Goal: Information Seeking & Learning: Check status

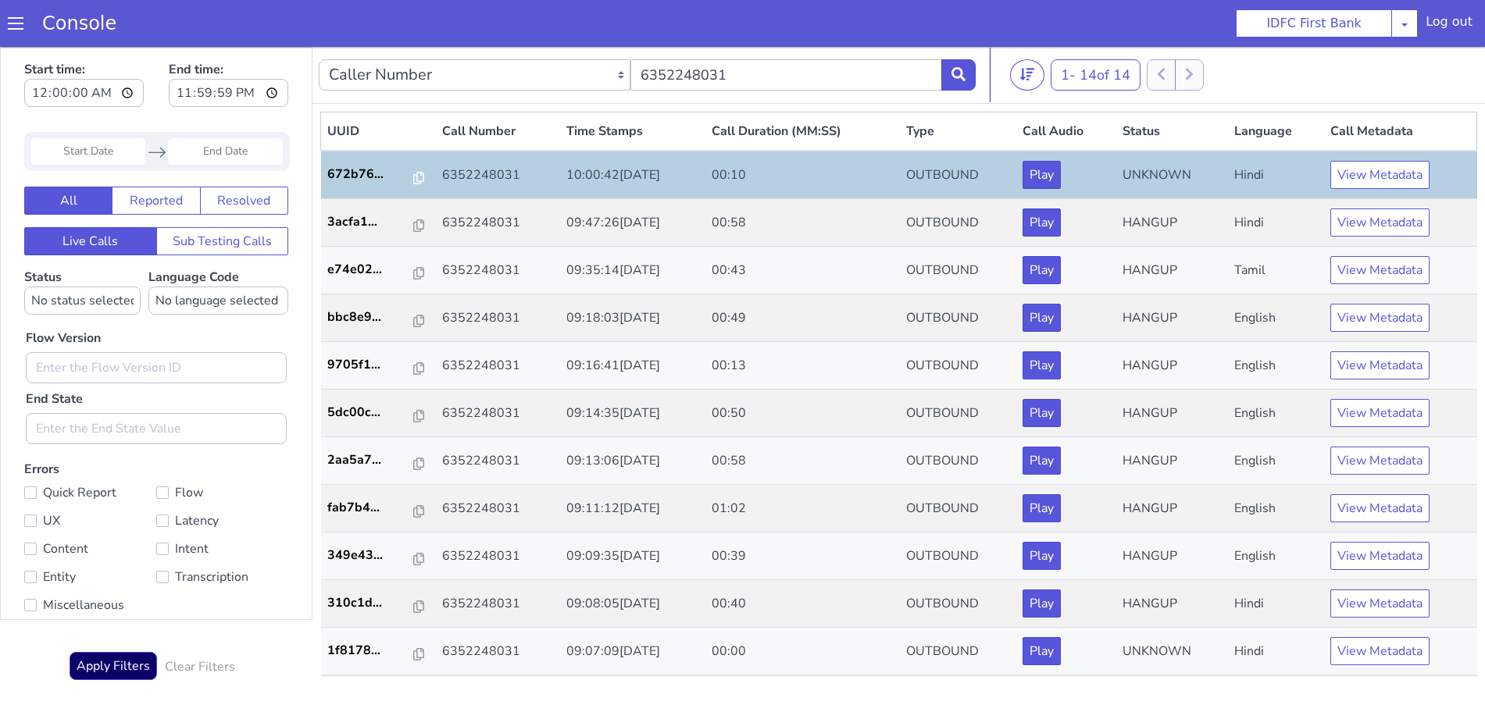
click at [959, 66] on button at bounding box center [958, 74] width 34 height 31
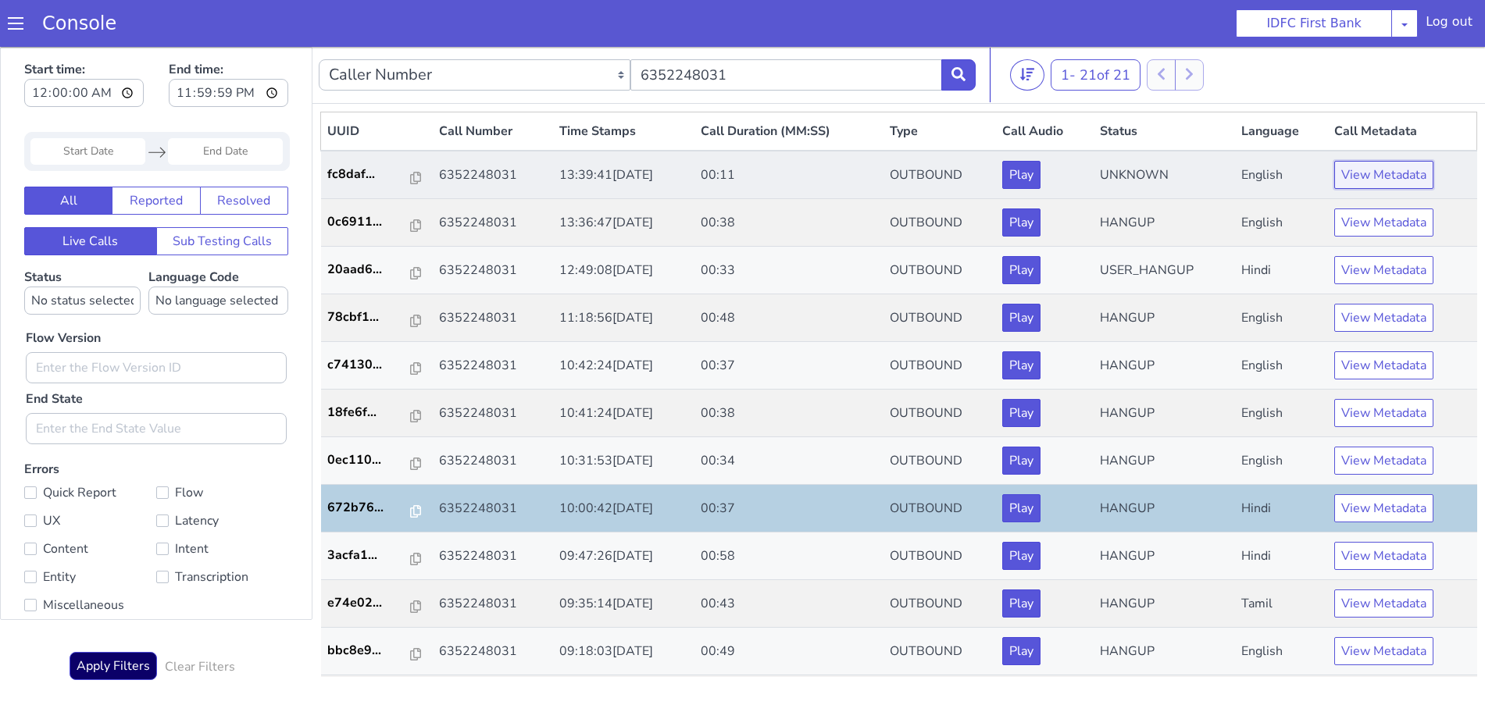
click at [1378, 175] on button "View Metadata" at bounding box center [1383, 175] width 99 height 28
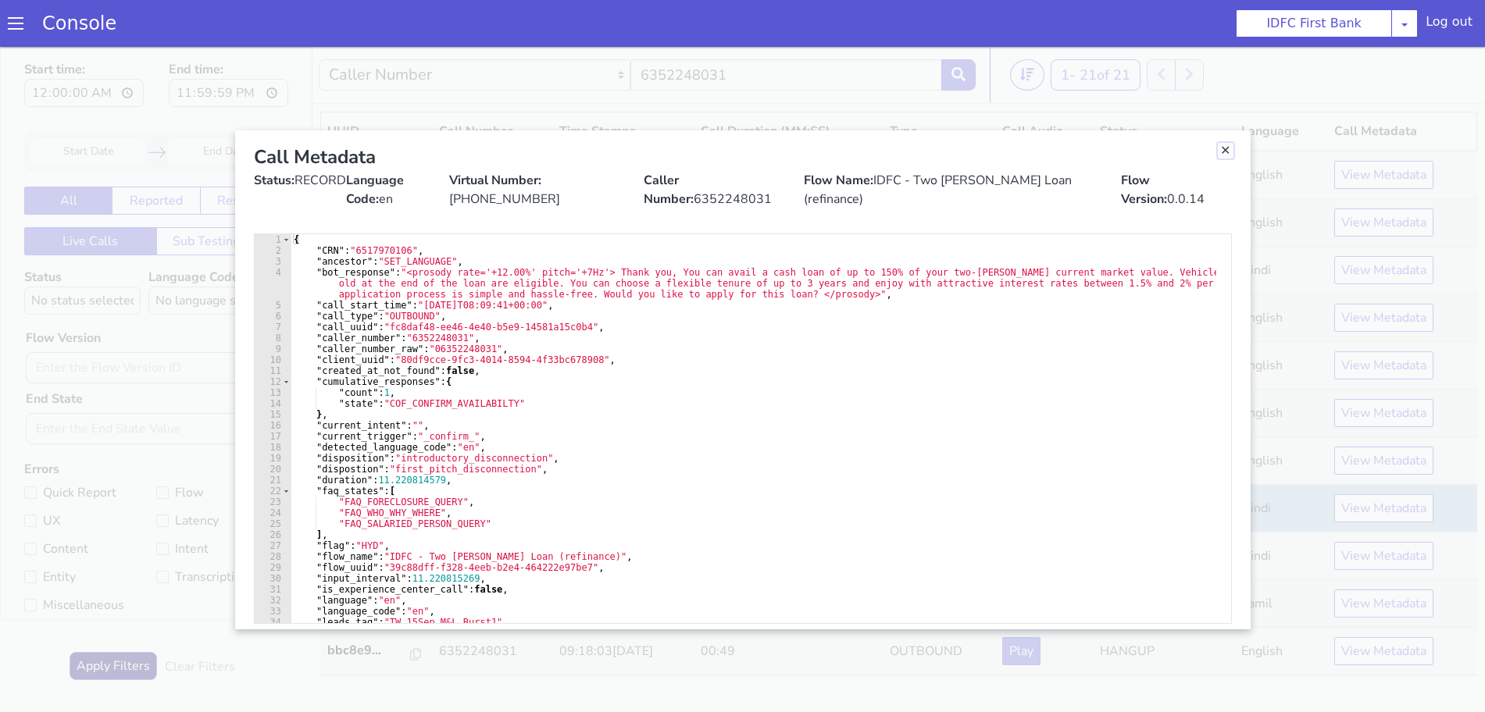
click at [1225, 145] on link "Close" at bounding box center [1226, 151] width 16 height 16
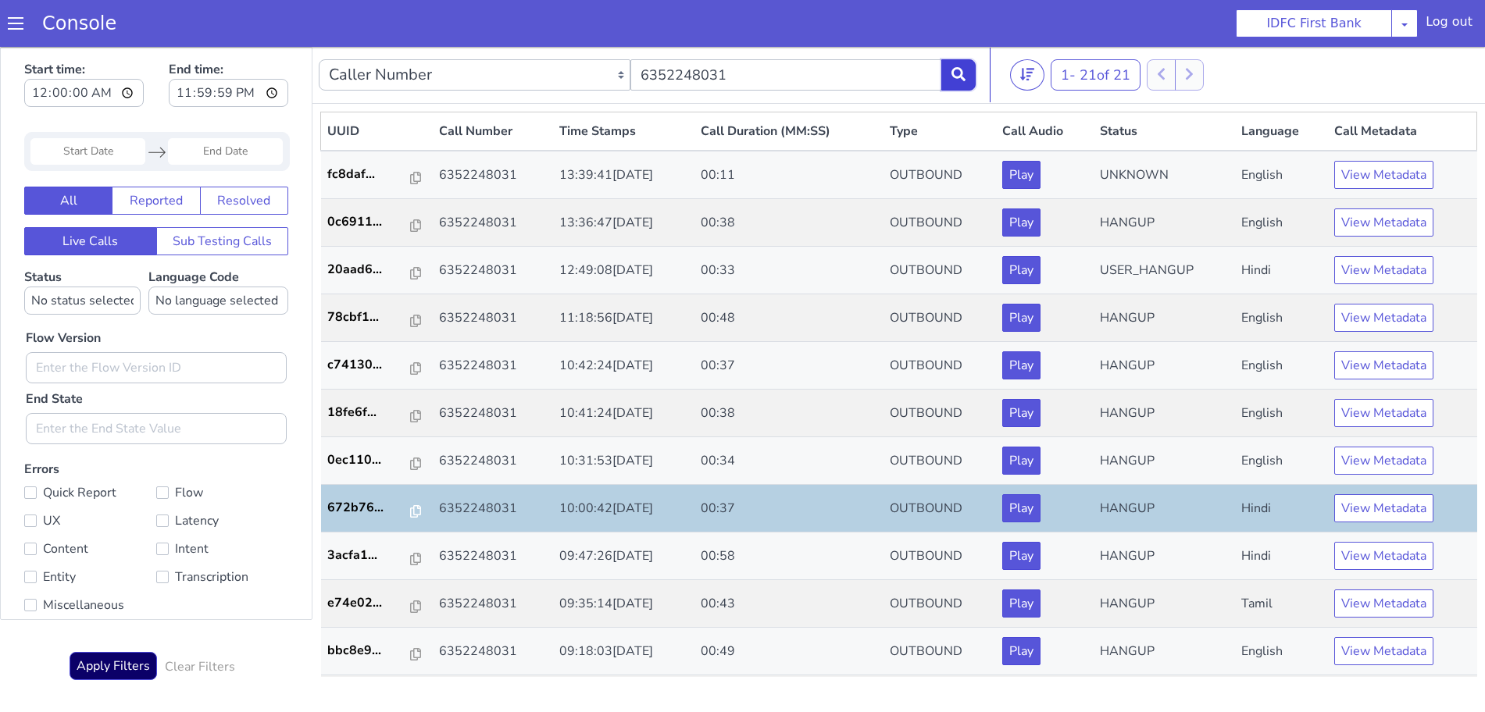
click at [970, 67] on button at bounding box center [958, 74] width 34 height 31
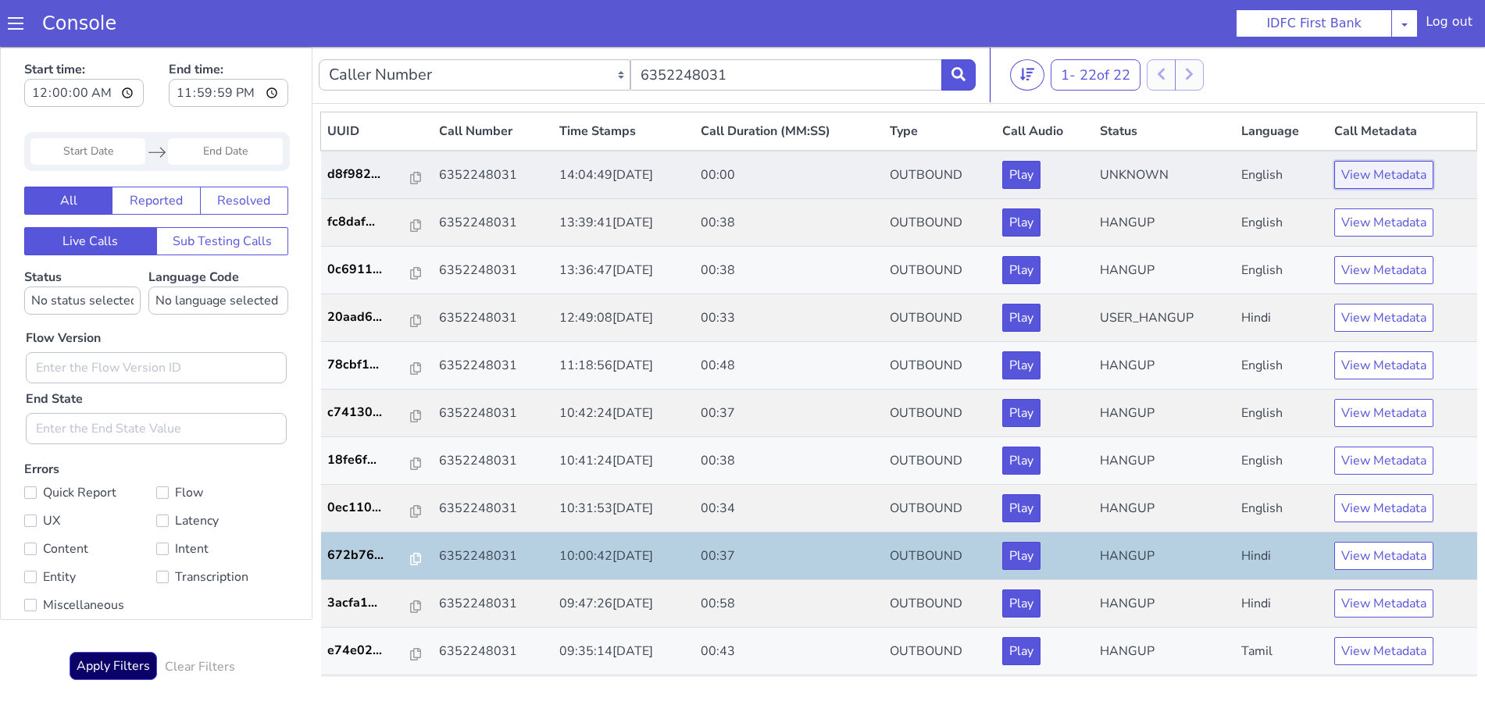
click at [1364, 174] on button "View Metadata" at bounding box center [1383, 175] width 99 height 28
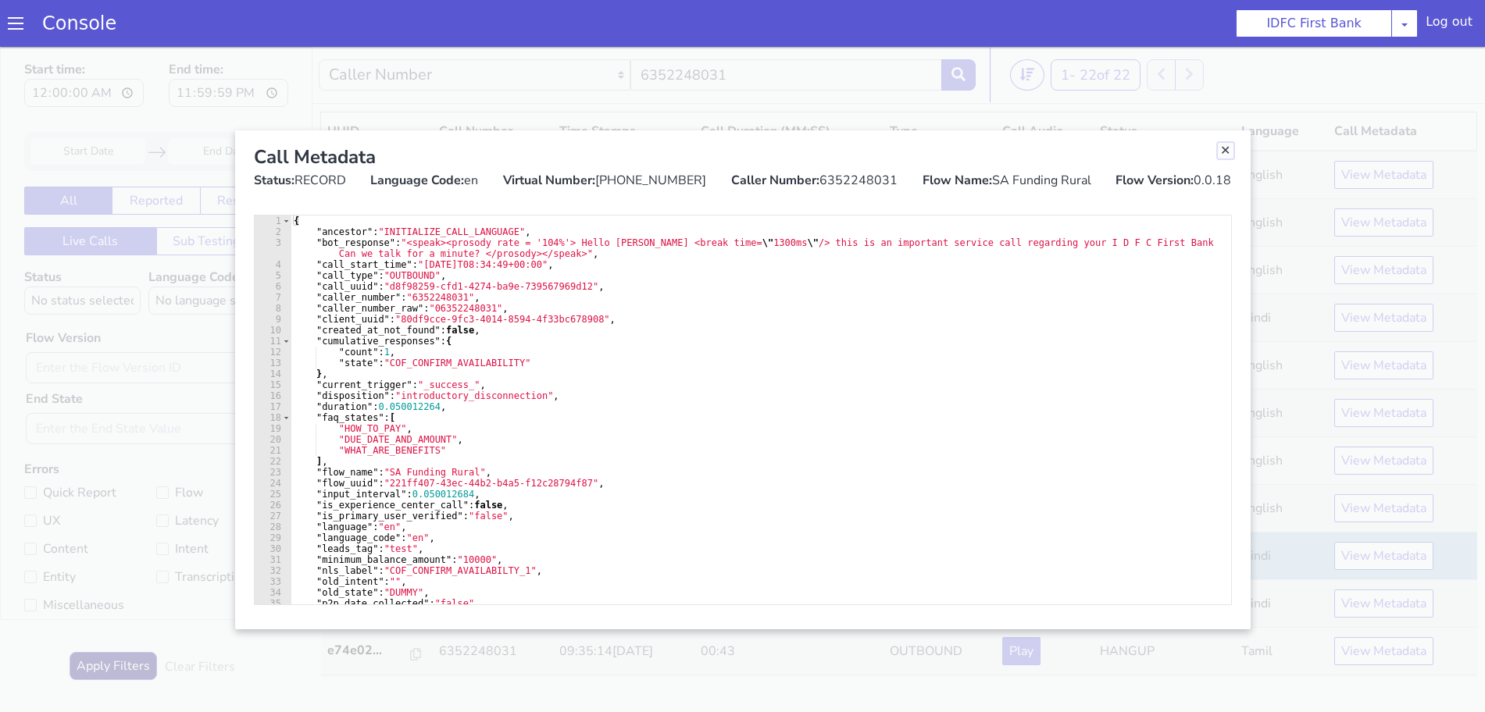
click at [1227, 150] on link "Close" at bounding box center [1226, 151] width 16 height 16
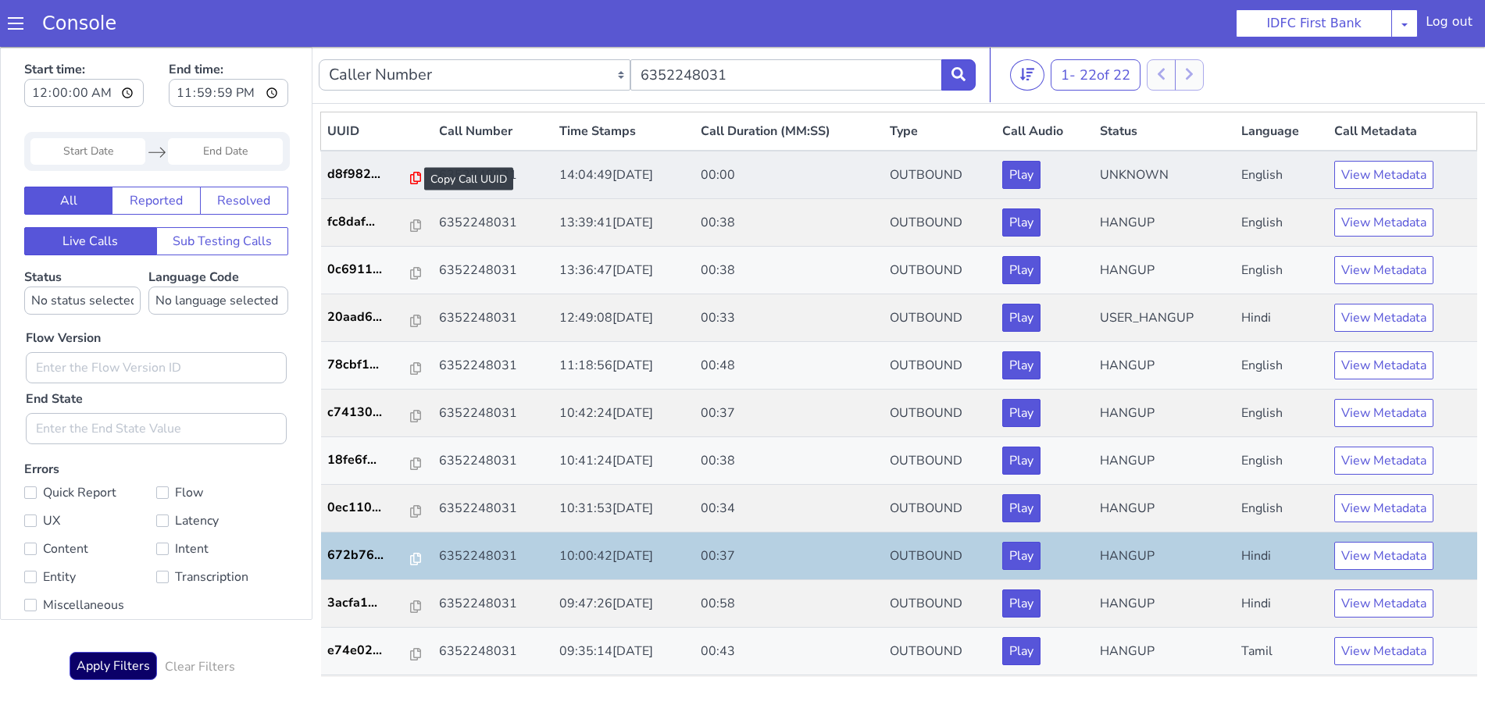
click at [410, 178] on icon at bounding box center [415, 178] width 11 height 12
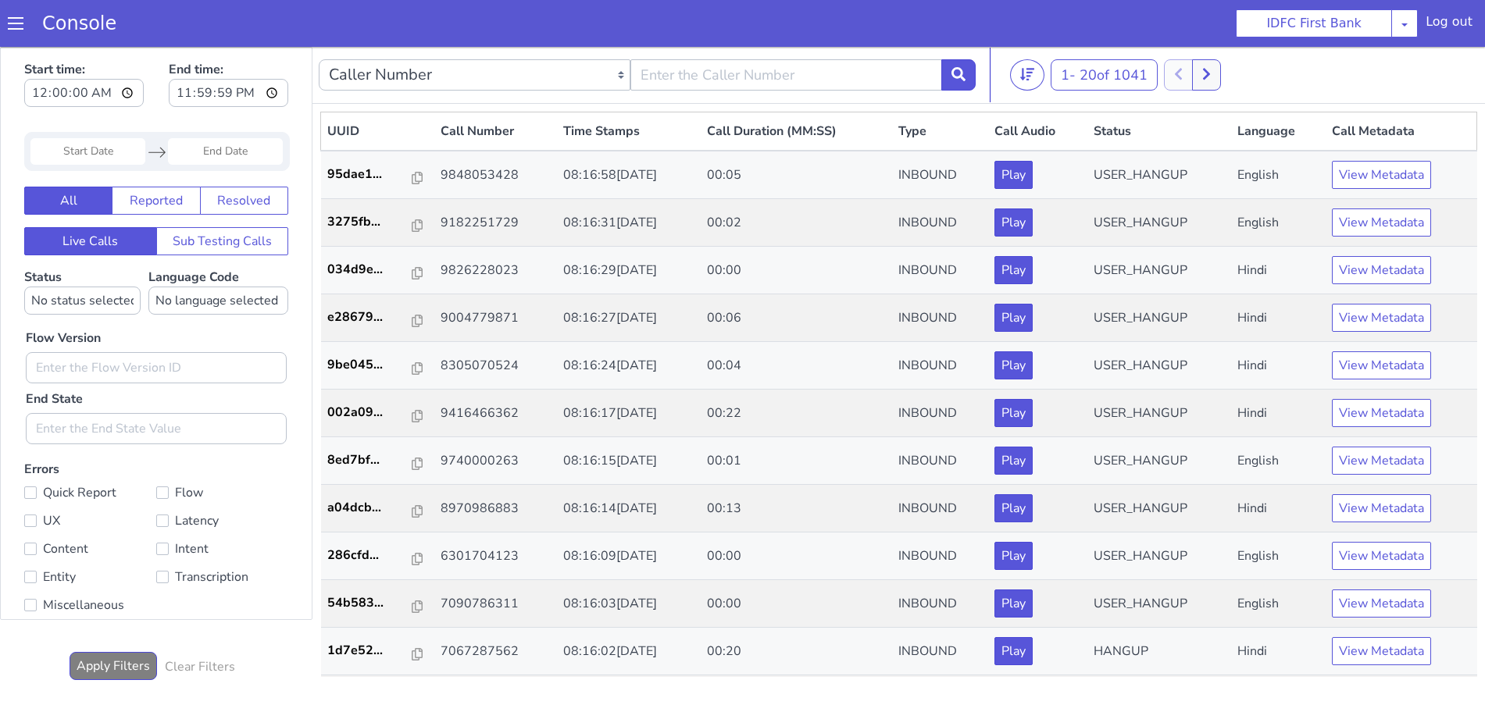
click at [91, 153] on input "Start Date" at bounding box center [87, 151] width 115 height 27
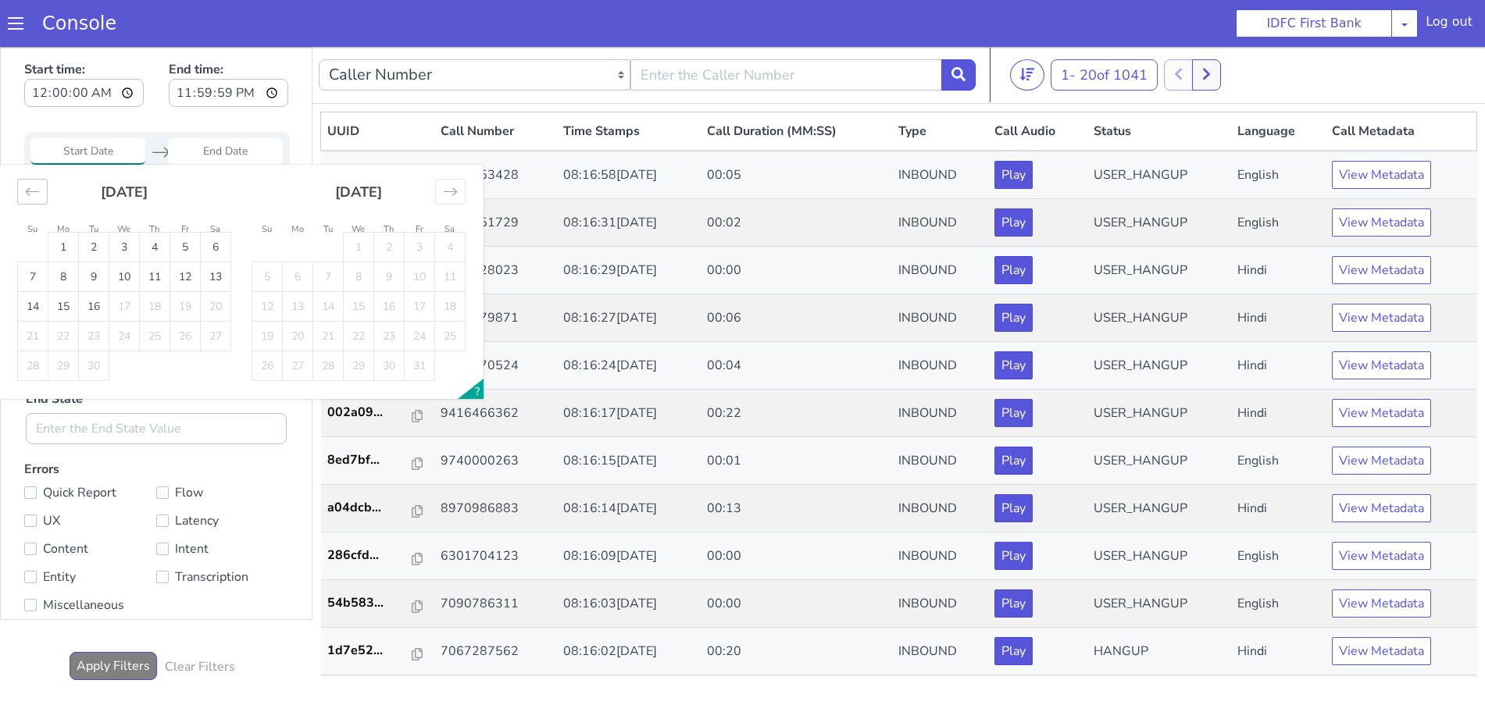
click at [36, 194] on icon "Move backward to switch to the previous month." at bounding box center [32, 191] width 15 height 15
click at [187, 248] on td "1" at bounding box center [185, 248] width 30 height 30
type input "[DATE]"
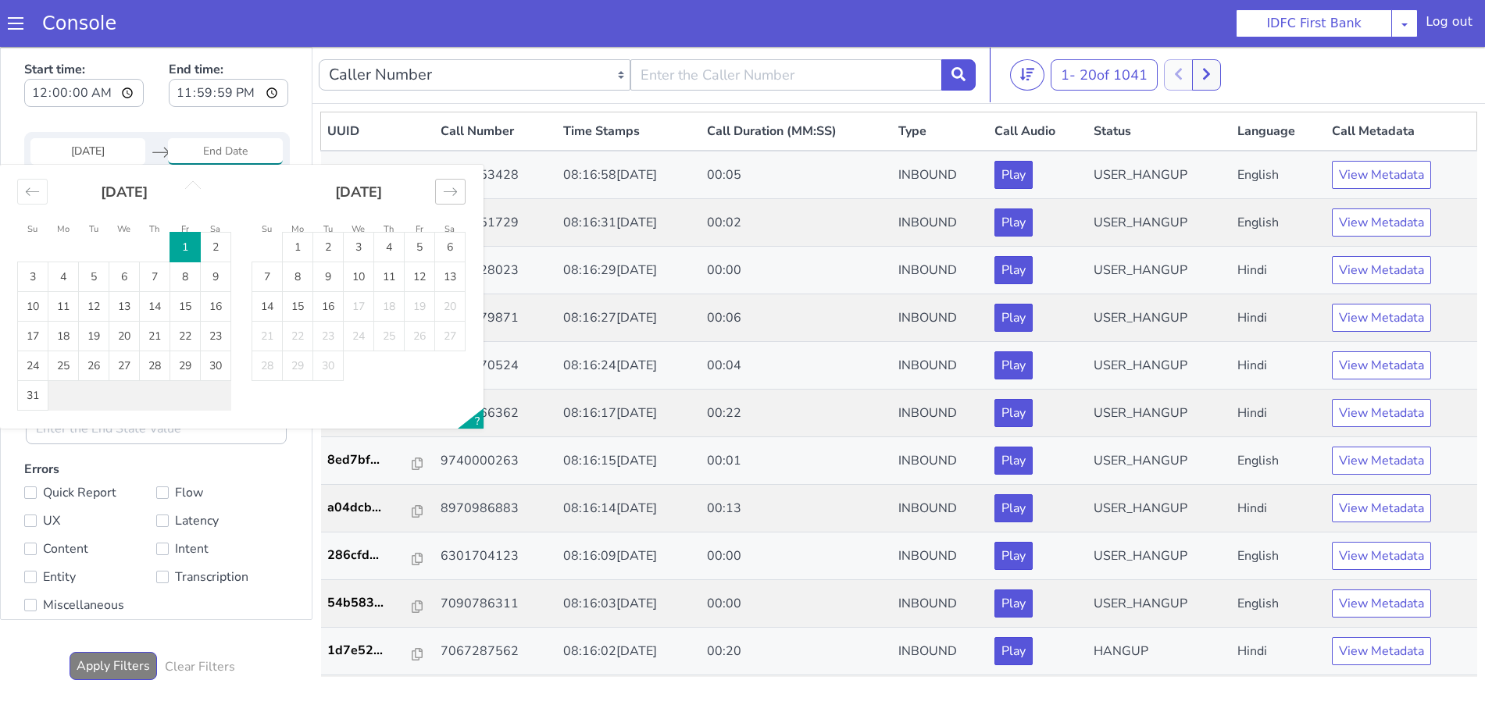
click at [452, 188] on icon "Move forward to switch to the next month." at bounding box center [450, 191] width 15 height 15
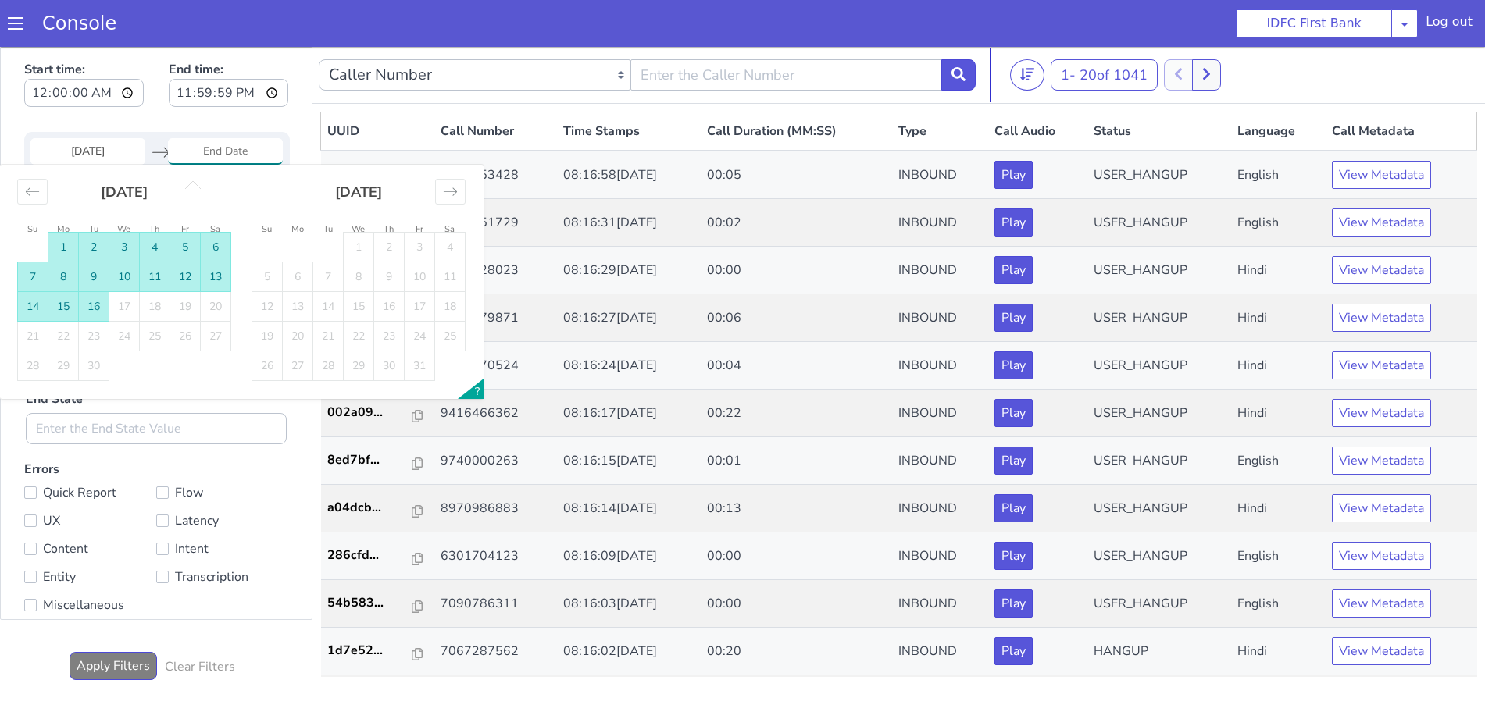
click at [91, 307] on td "16" at bounding box center [94, 307] width 30 height 30
type input "[DATE]"
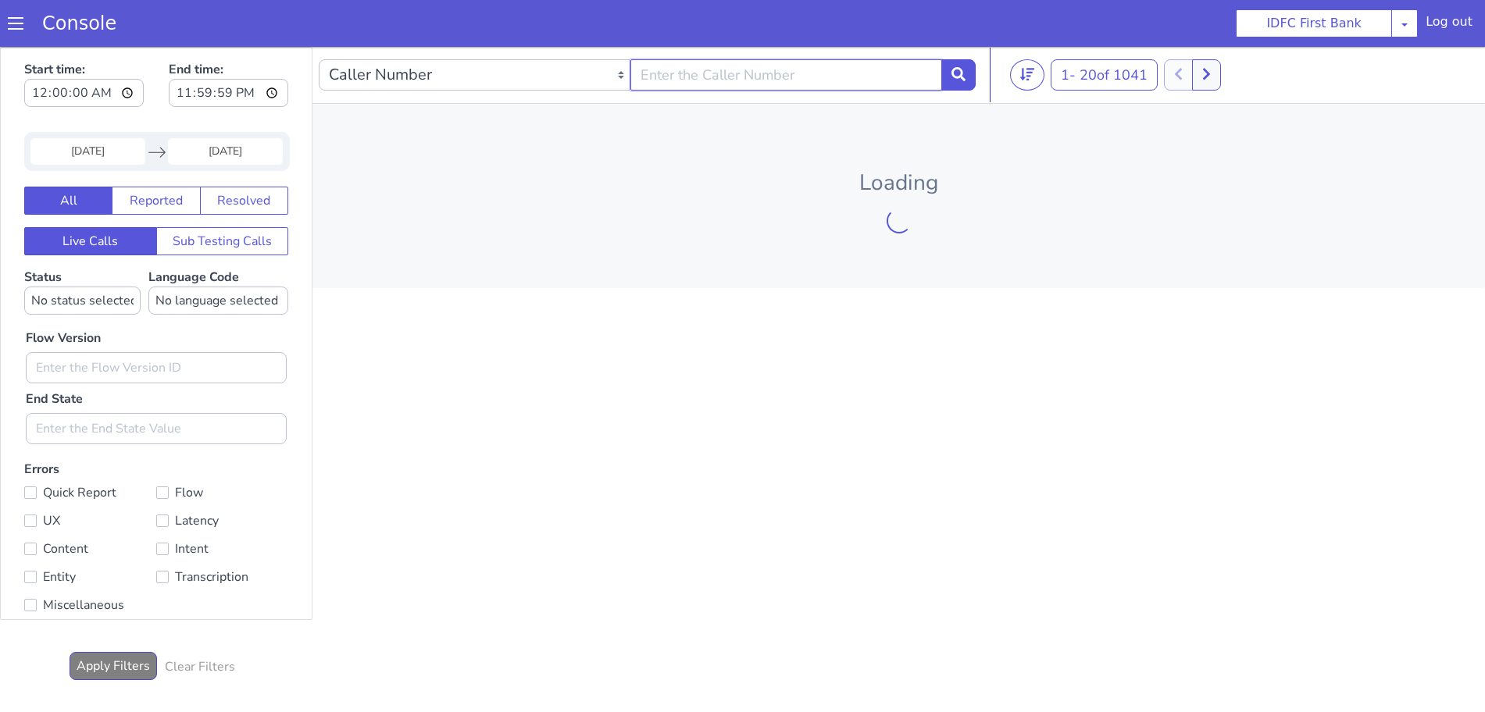
click at [738, 76] on input "text" at bounding box center [786, 74] width 312 height 31
paste input "7679076046"
type input "7679076046"
click at [973, 70] on button at bounding box center [958, 74] width 34 height 31
click at [959, 70] on icon at bounding box center [958, 74] width 14 height 14
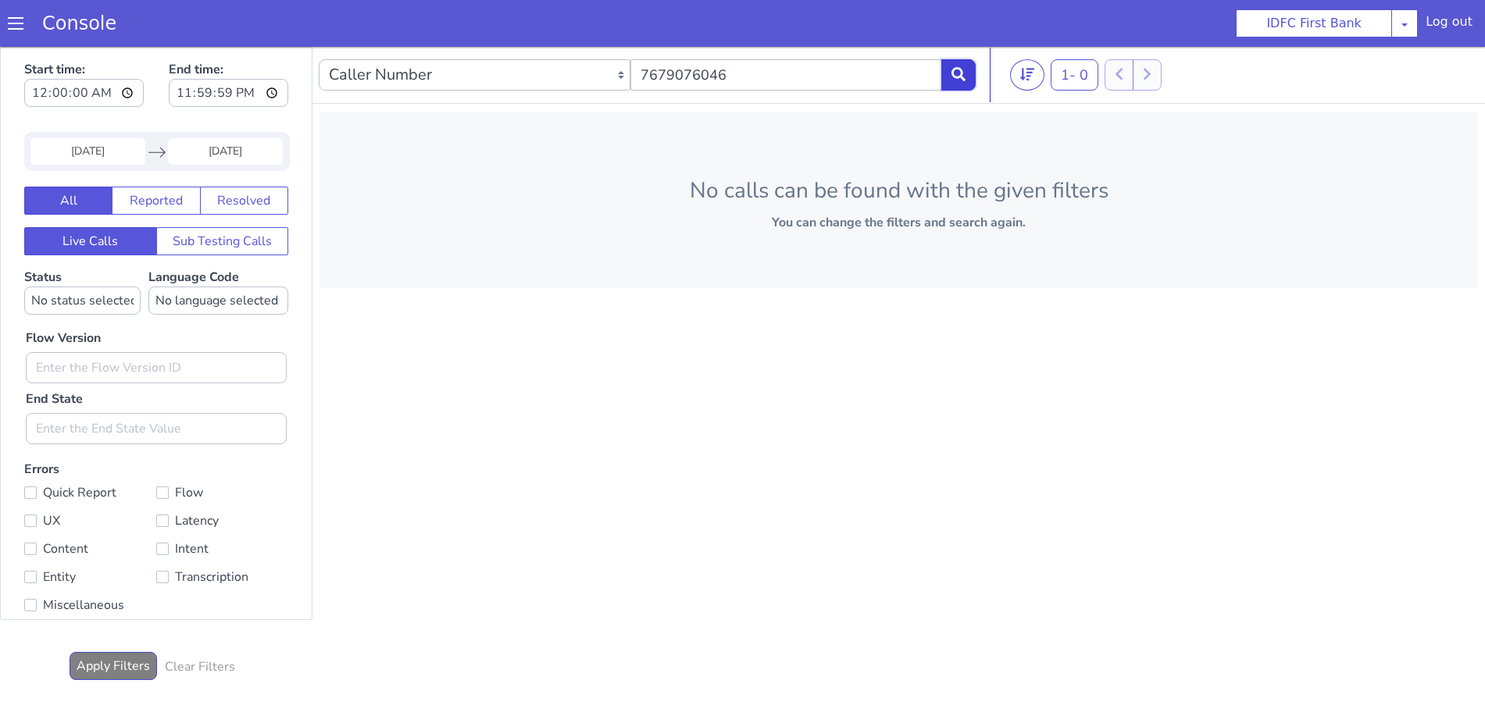
click at [964, 80] on icon at bounding box center [958, 74] width 14 height 14
click at [758, 75] on input "7679076046" at bounding box center [786, 74] width 312 height 31
drag, startPoint x: 639, startPoint y: 72, endPoint x: 652, endPoint y: 102, distance: 33.2
click at [640, 71] on input "7679076046" at bounding box center [786, 74] width 312 height 31
click at [961, 76] on icon at bounding box center [958, 74] width 14 height 14
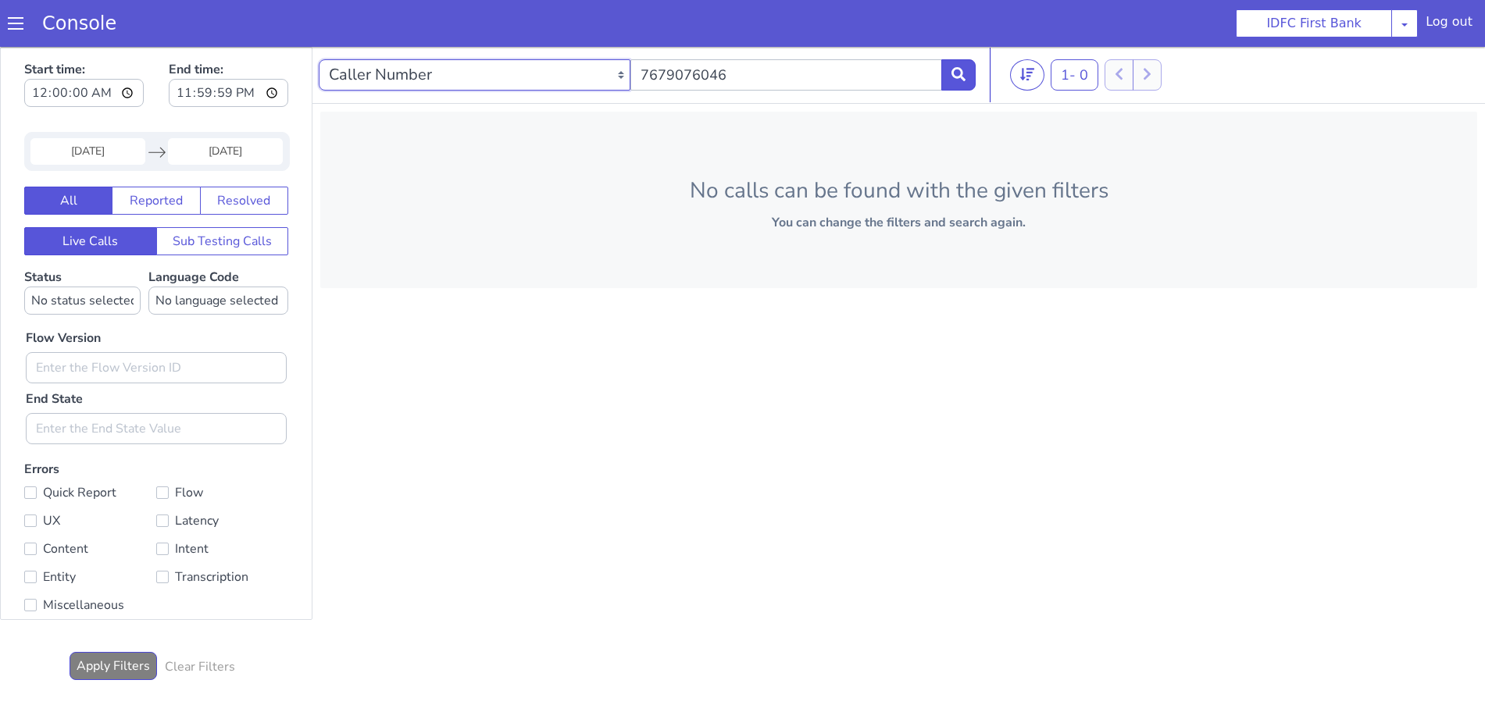
click at [505, 81] on select "Caller Number Call UUID Custom Parameter" at bounding box center [475, 74] width 312 height 31
click at [319, 59] on select "Caller Number Call UUID Custom Parameter" at bounding box center [475, 74] width 312 height 31
click at [492, 73] on select "Caller Number Call UUID Custom Parameter" at bounding box center [419, 74] width 201 height 31
select select "callerNumber"
click at [319, 59] on select "Caller Number Call UUID Custom Parameter" at bounding box center [419, 74] width 201 height 31
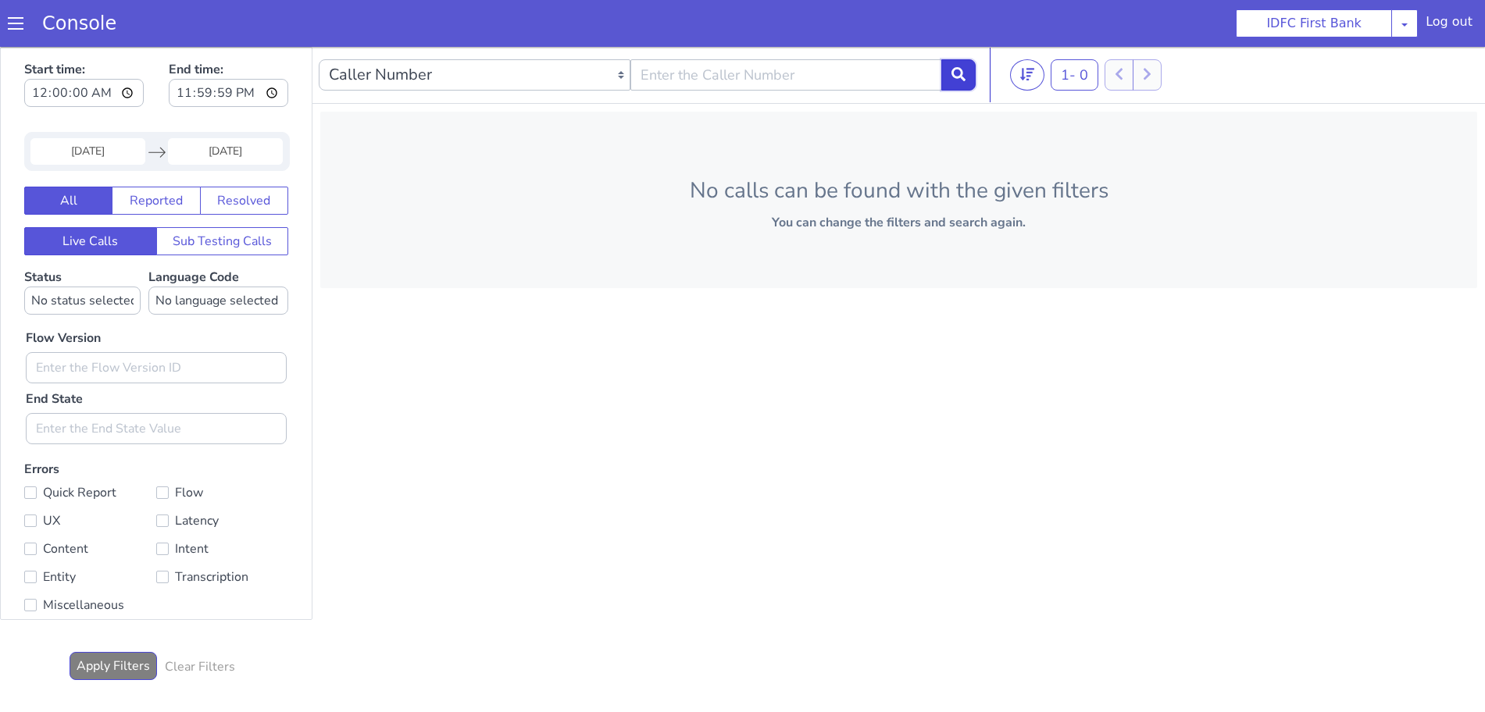
drag, startPoint x: 951, startPoint y: 75, endPoint x: 948, endPoint y: 85, distance: 10.6
click at [952, 75] on icon at bounding box center [958, 74] width 14 height 14
